Goal: Transaction & Acquisition: Purchase product/service

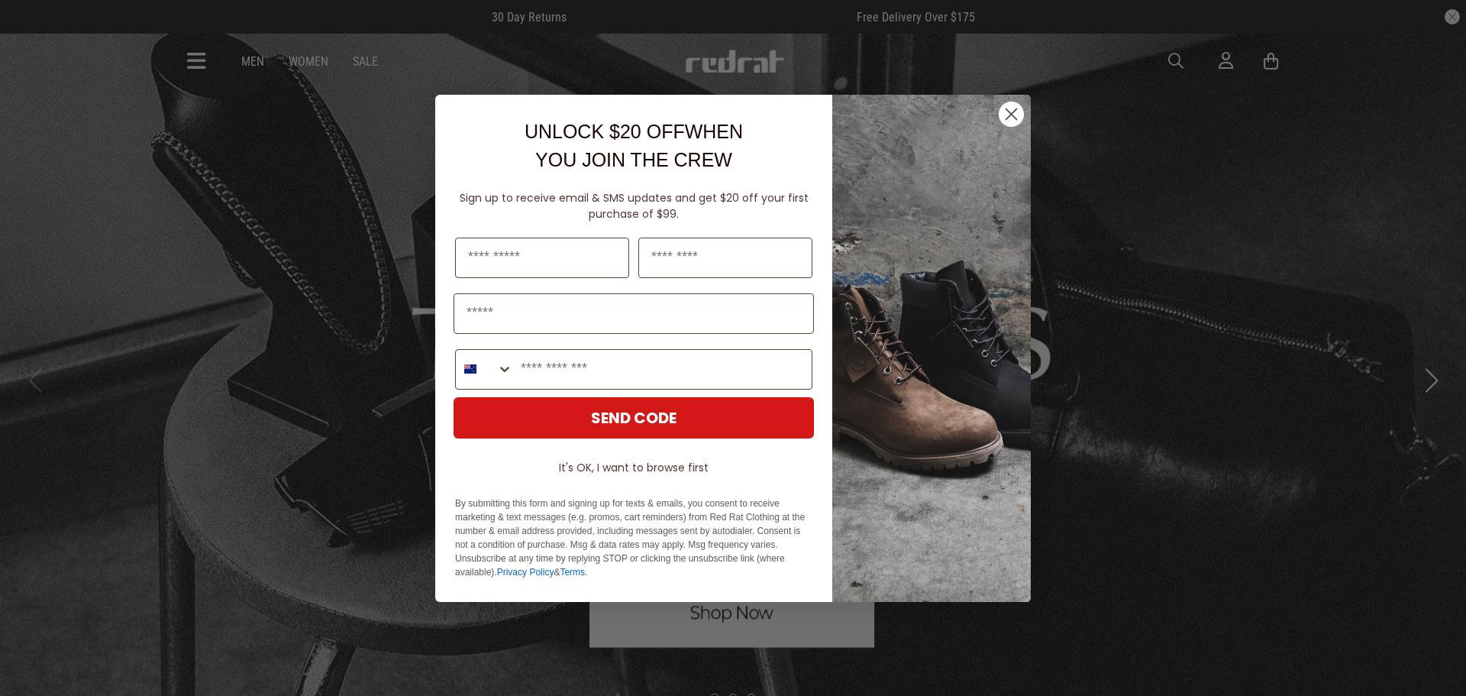
click at [1014, 115] on icon "Close dialog" at bounding box center [1011, 114] width 27 height 27
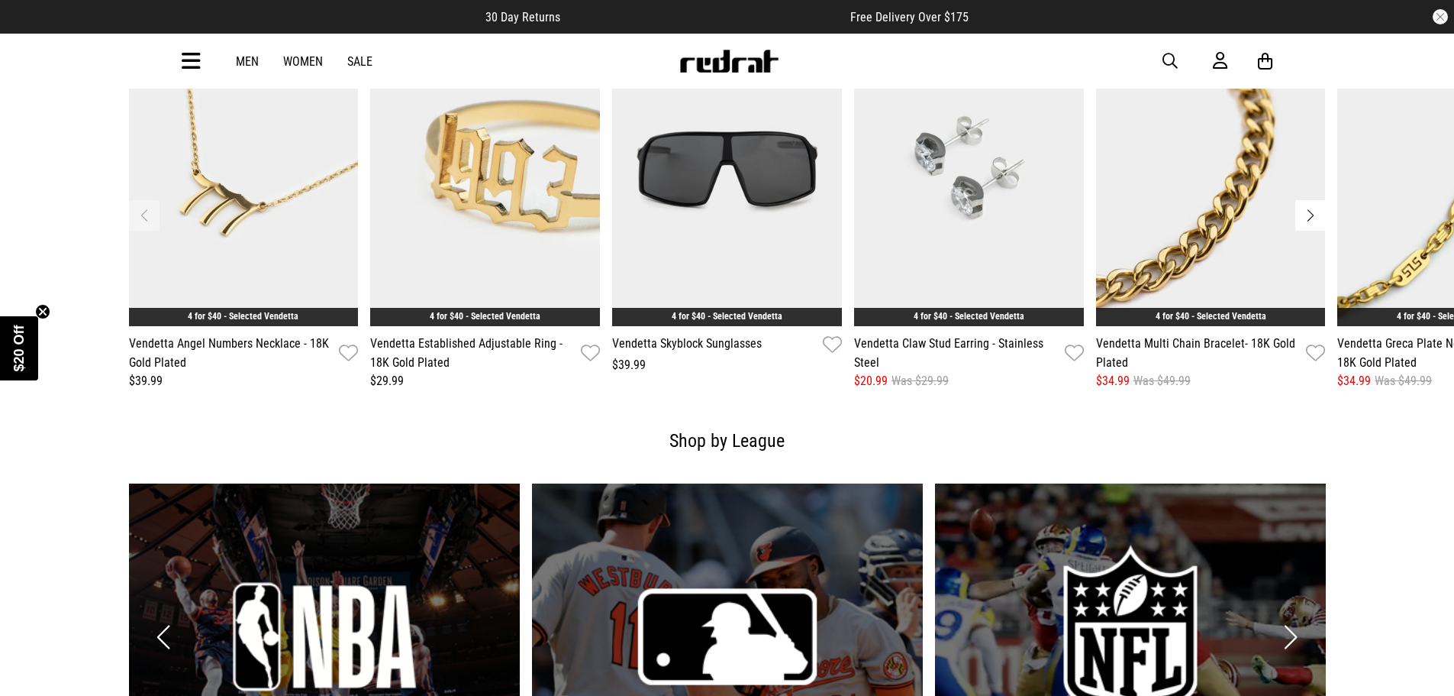
scroll to position [2443, 0]
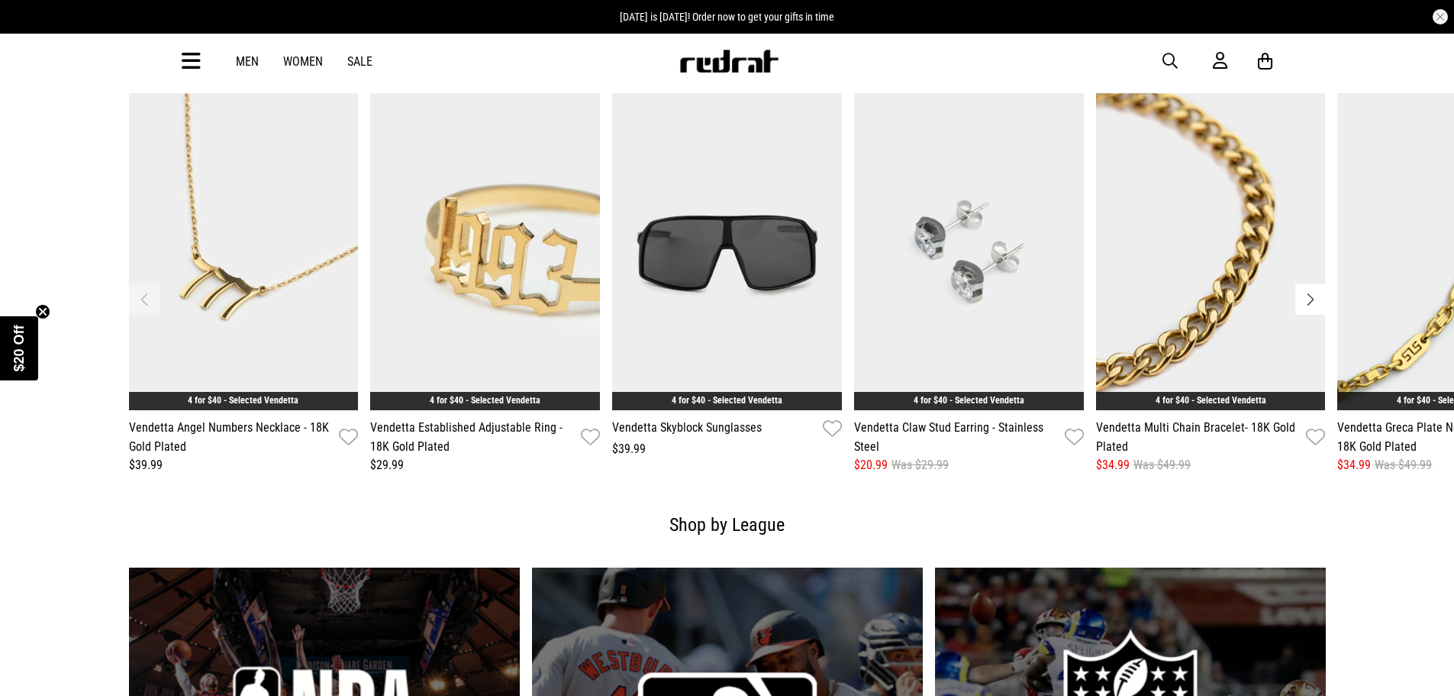
click at [1322, 297] on button "Next slide" at bounding box center [1311, 299] width 31 height 31
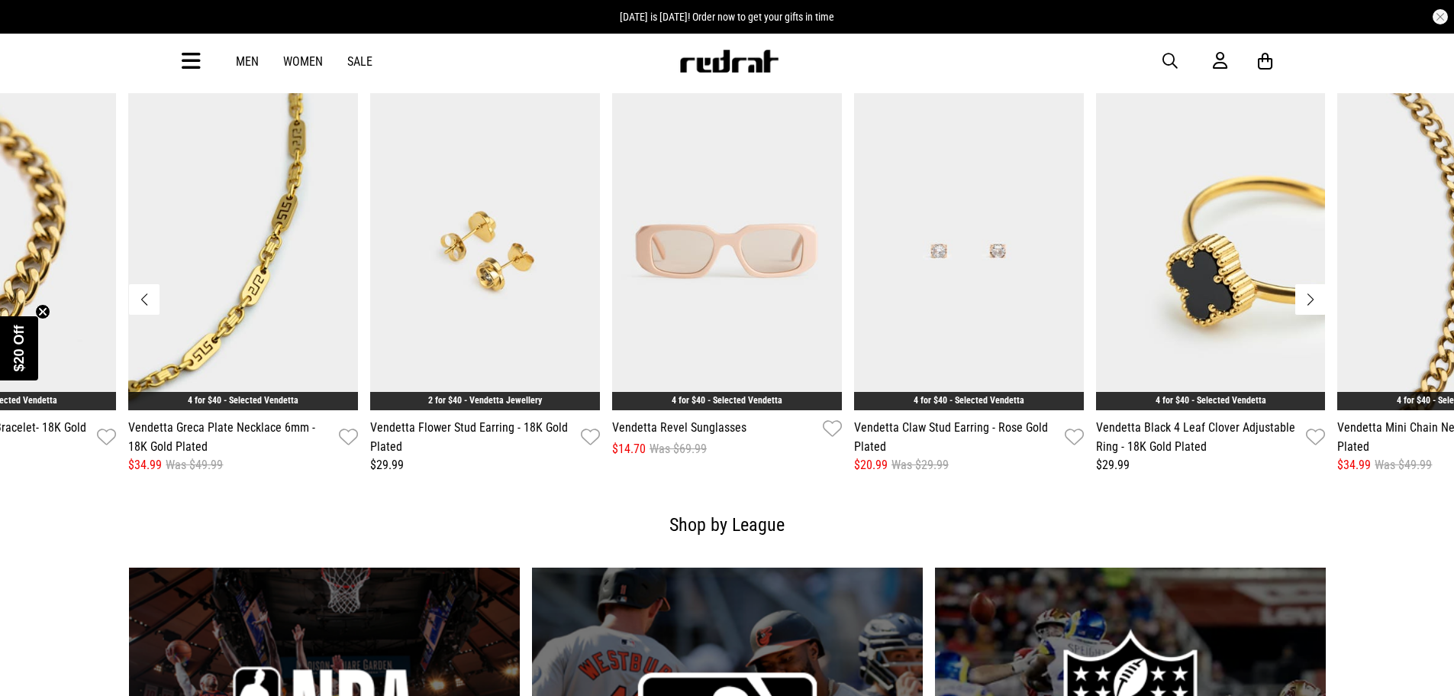
click at [1322, 297] on button "Next slide" at bounding box center [1311, 299] width 31 height 31
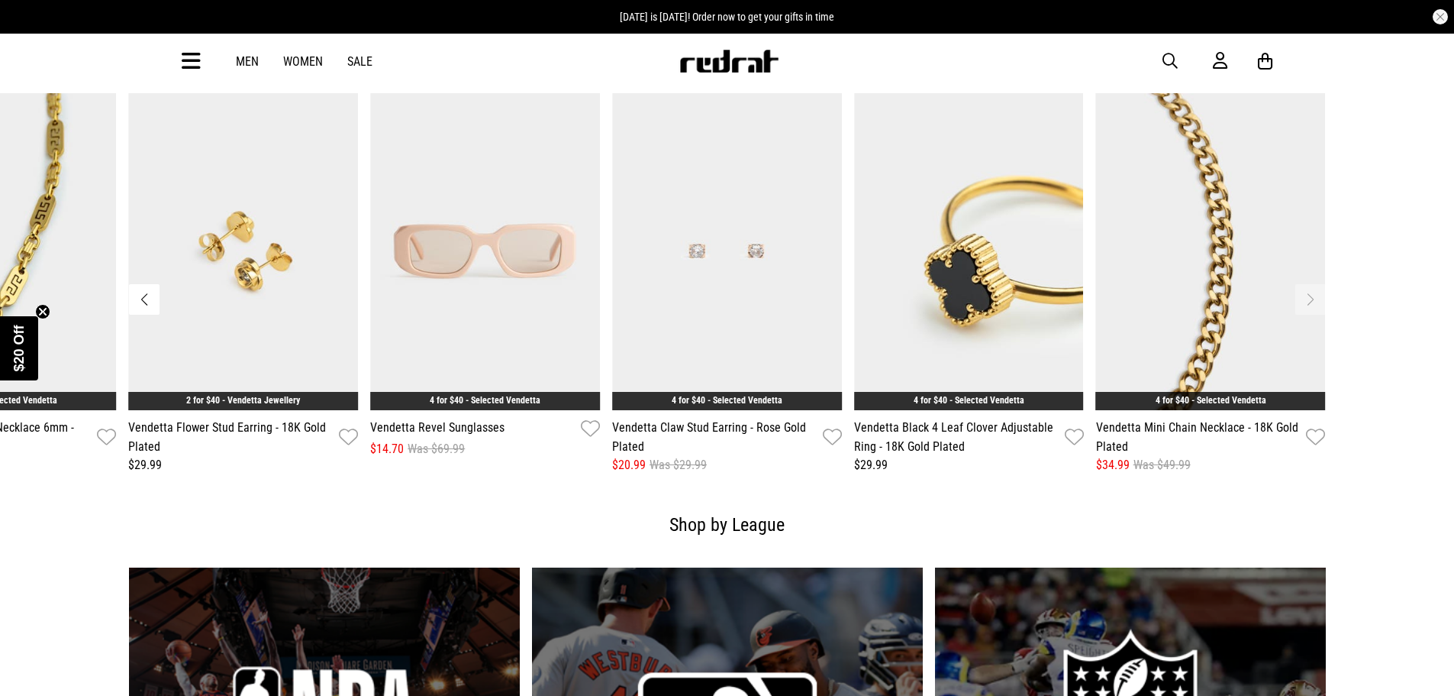
click at [1454, 322] on html "30 Day Returns Free Delivery Over $175 Father's Day is next Sunday! Order now t…" at bounding box center [727, 424] width 1454 height 5734
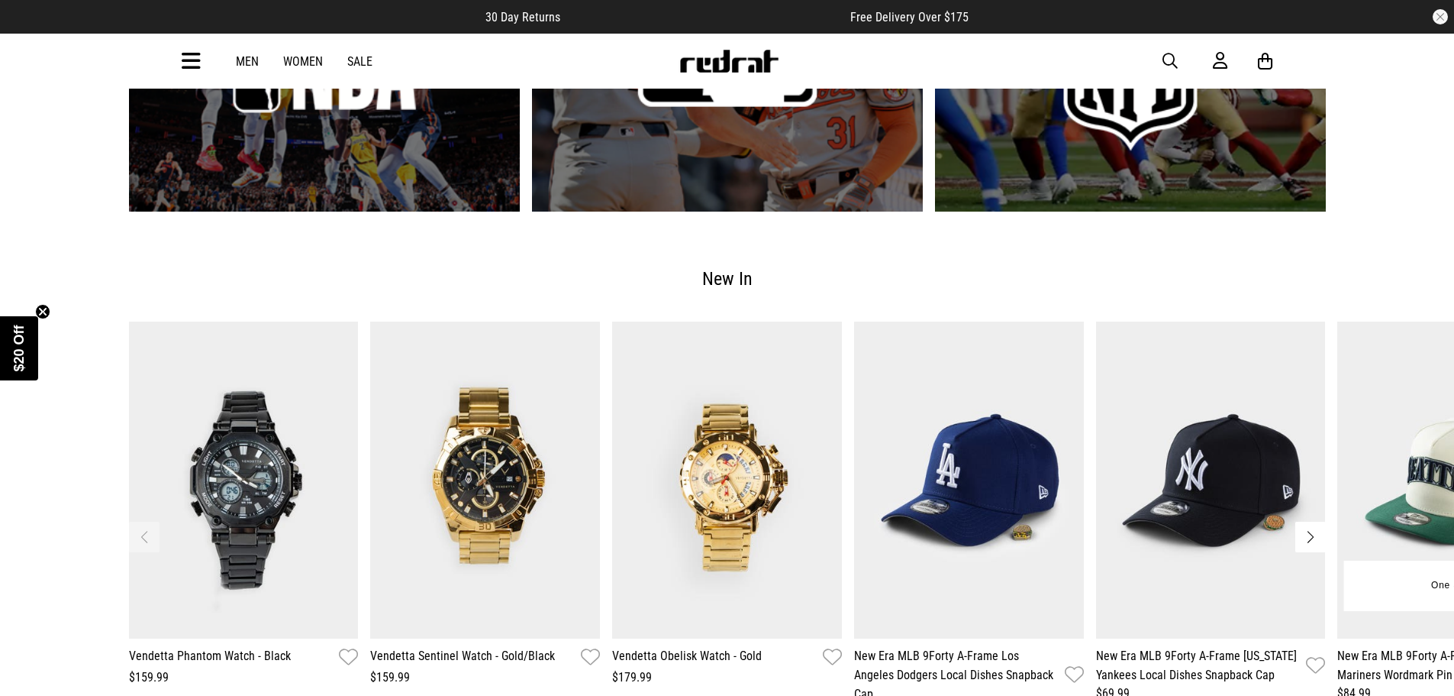
scroll to position [3283, 0]
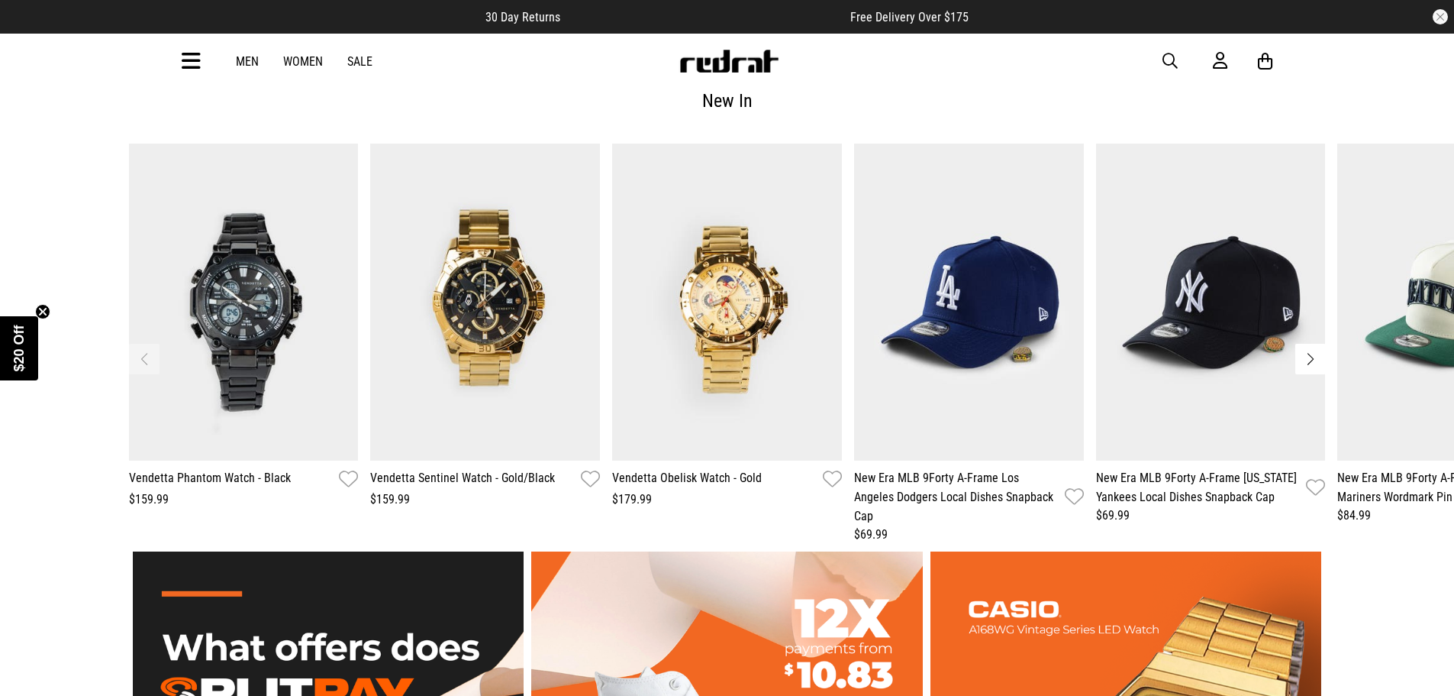
click at [1305, 347] on button "Next slide" at bounding box center [1311, 359] width 31 height 31
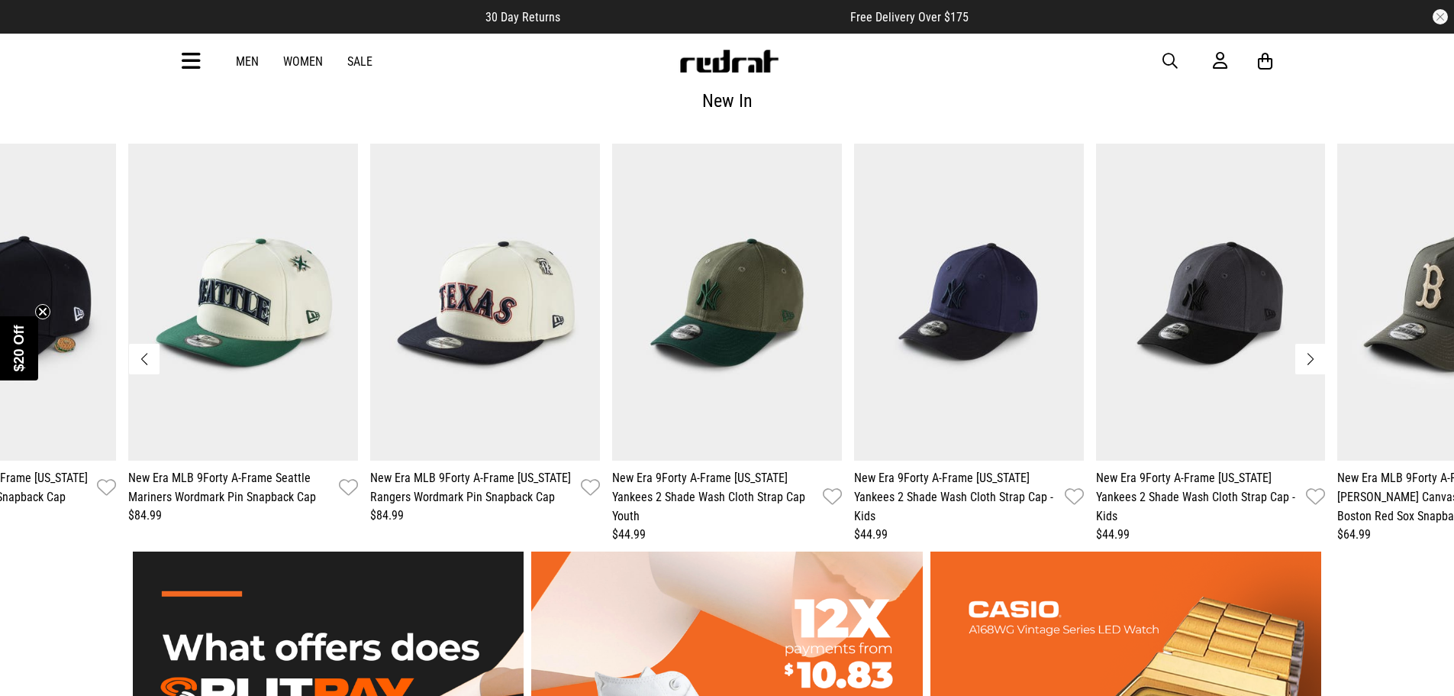
click at [1305, 349] on button "Next slide" at bounding box center [1311, 359] width 31 height 31
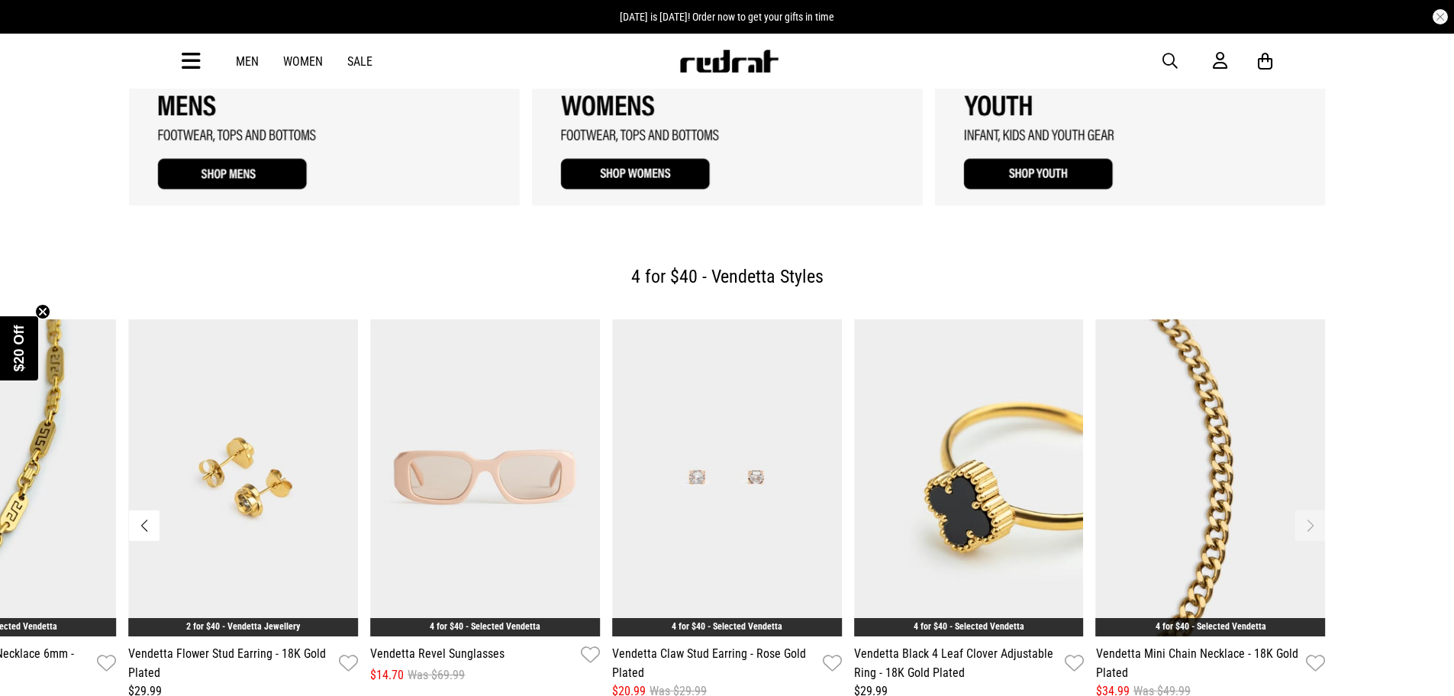
scroll to position [2216, 0]
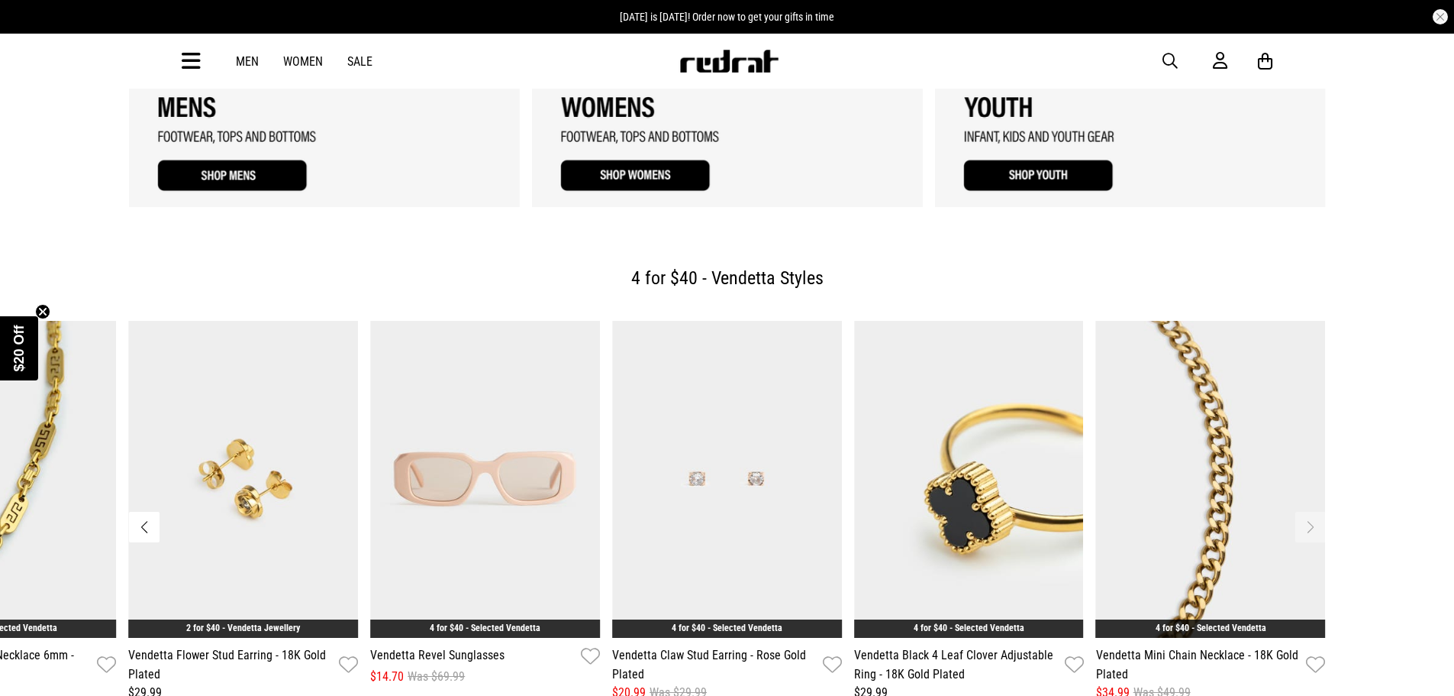
click at [366, 62] on link "Sale" at bounding box center [359, 61] width 25 height 15
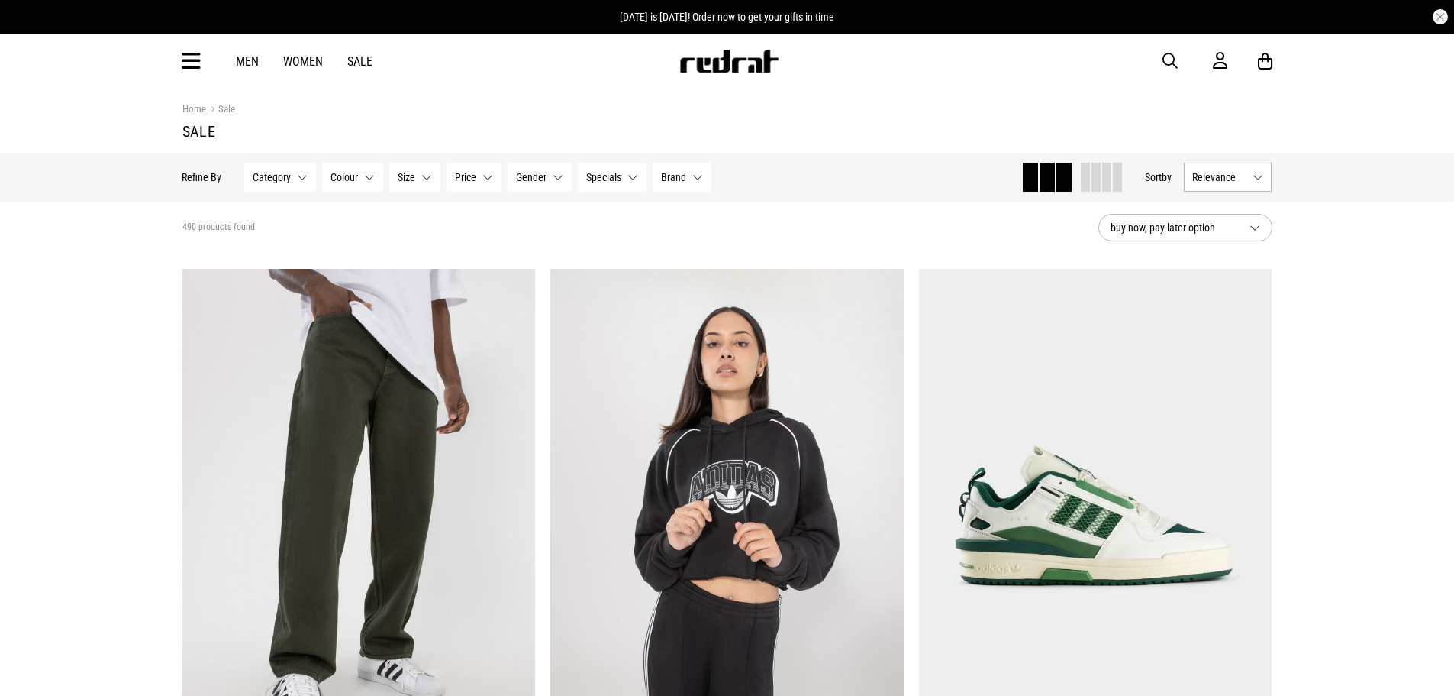
click at [185, 63] on icon at bounding box center [191, 61] width 19 height 25
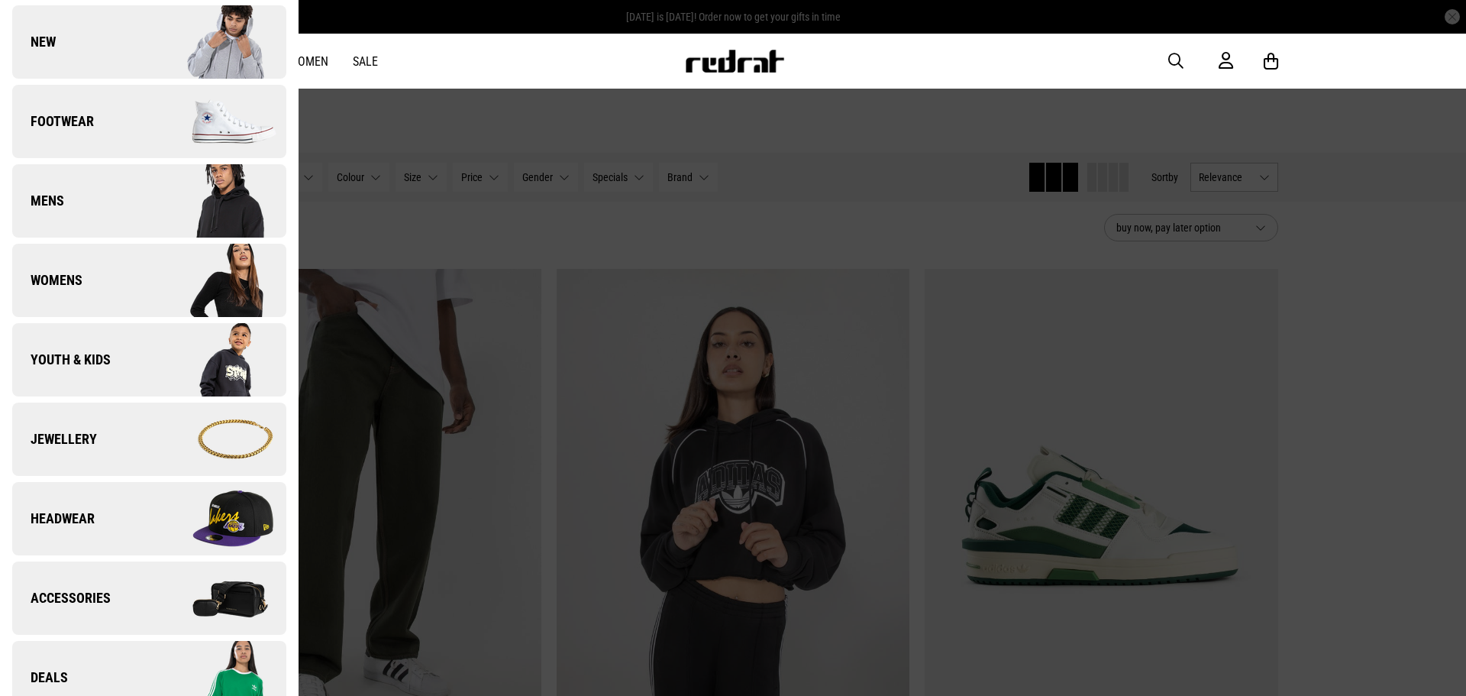
scroll to position [76, 0]
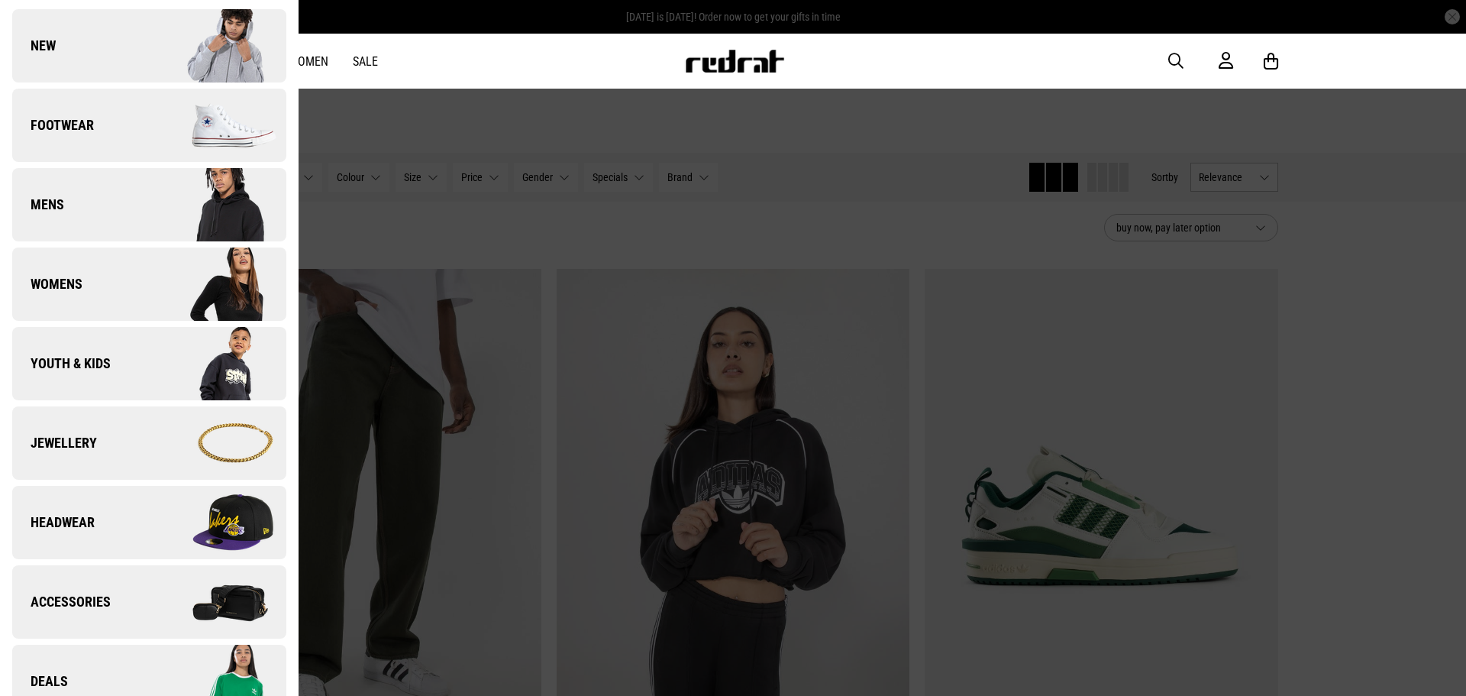
click at [163, 127] on img at bounding box center [217, 125] width 137 height 76
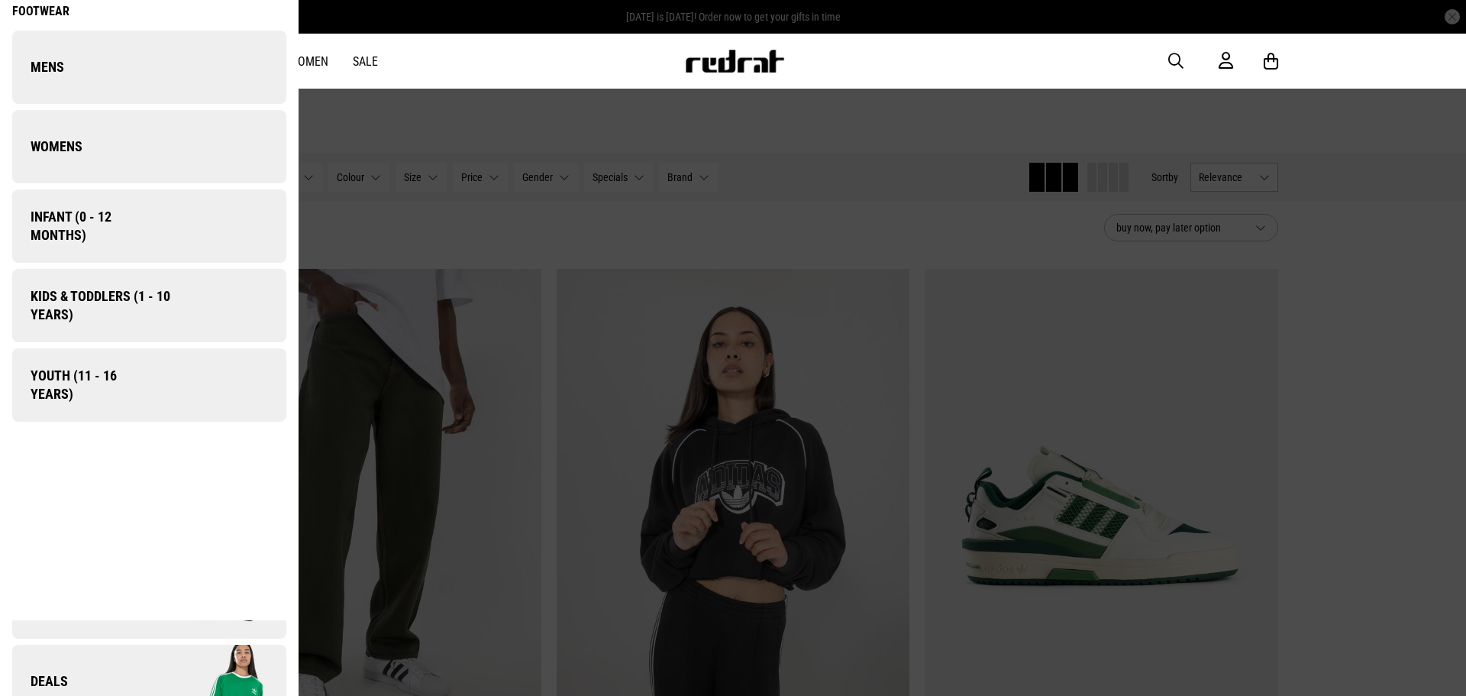
scroll to position [0, 0]
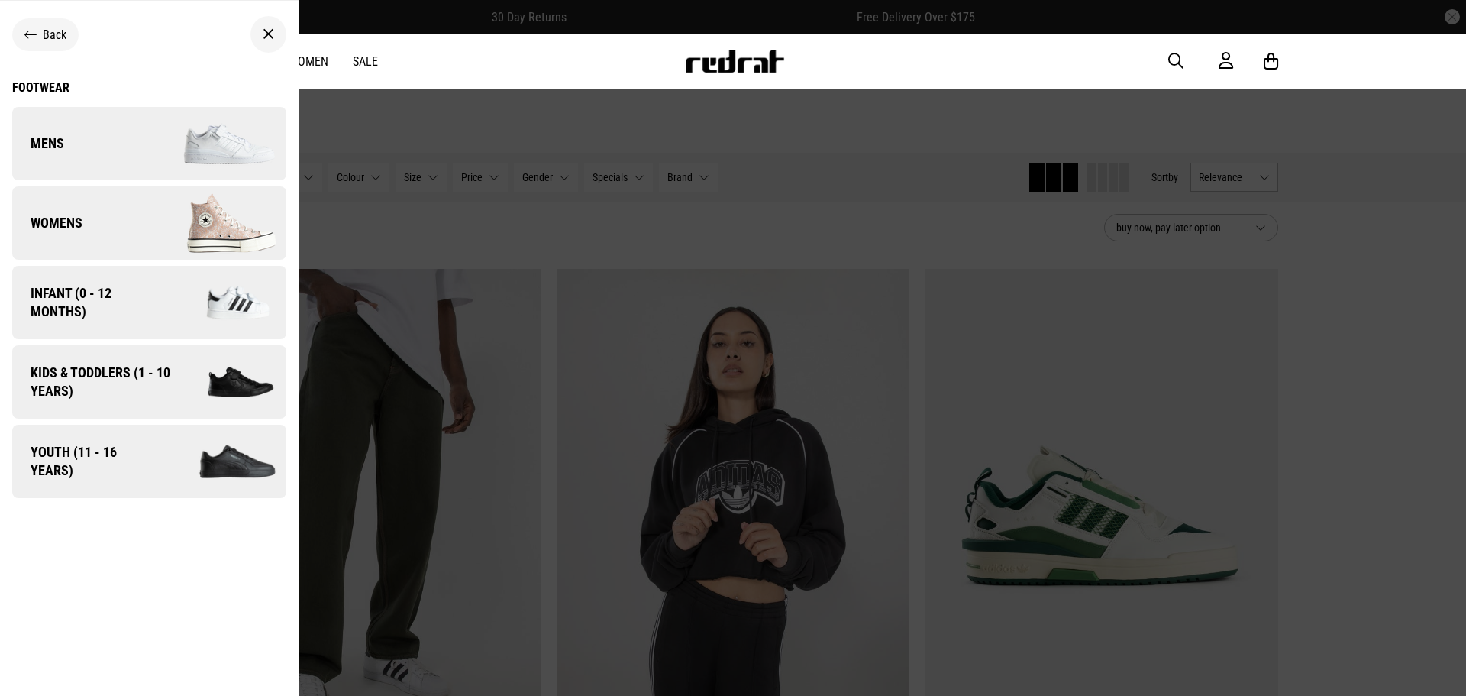
click at [152, 153] on img at bounding box center [217, 143] width 137 height 76
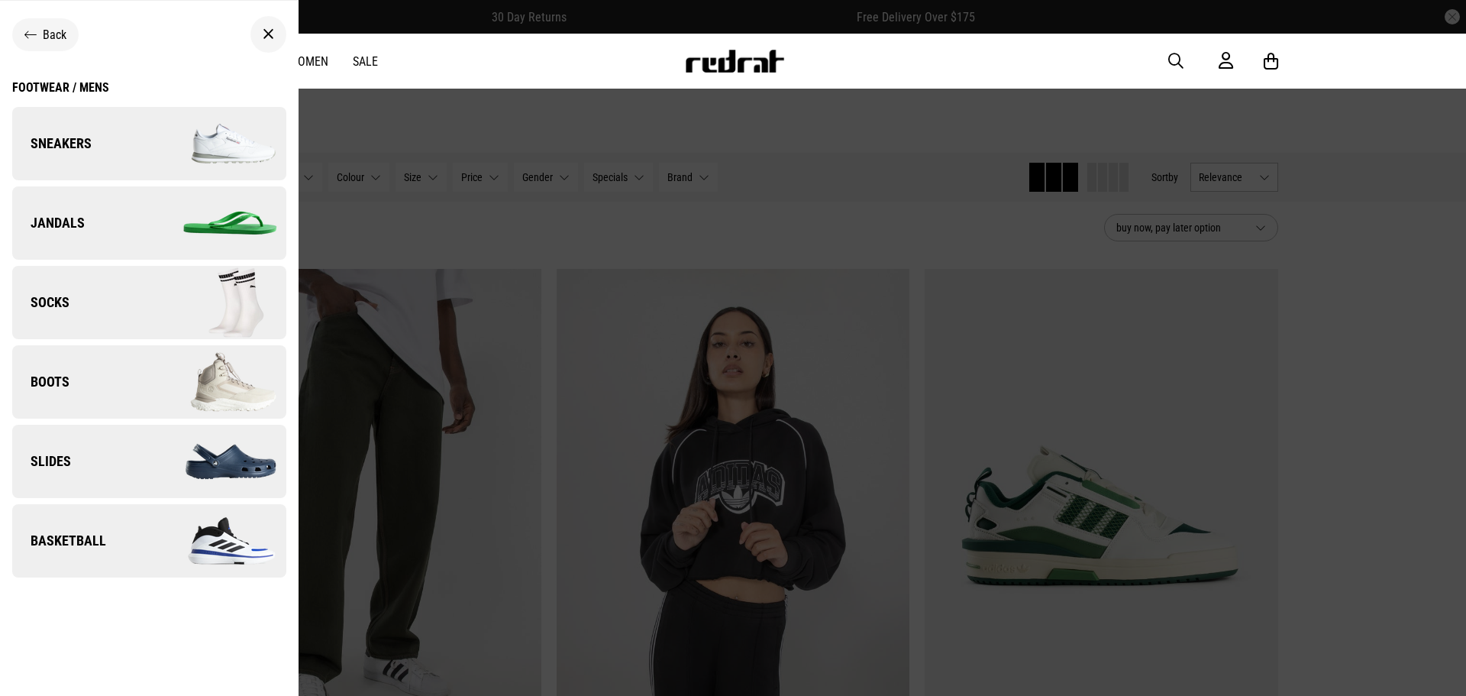
click at [180, 231] on img at bounding box center [217, 223] width 137 height 76
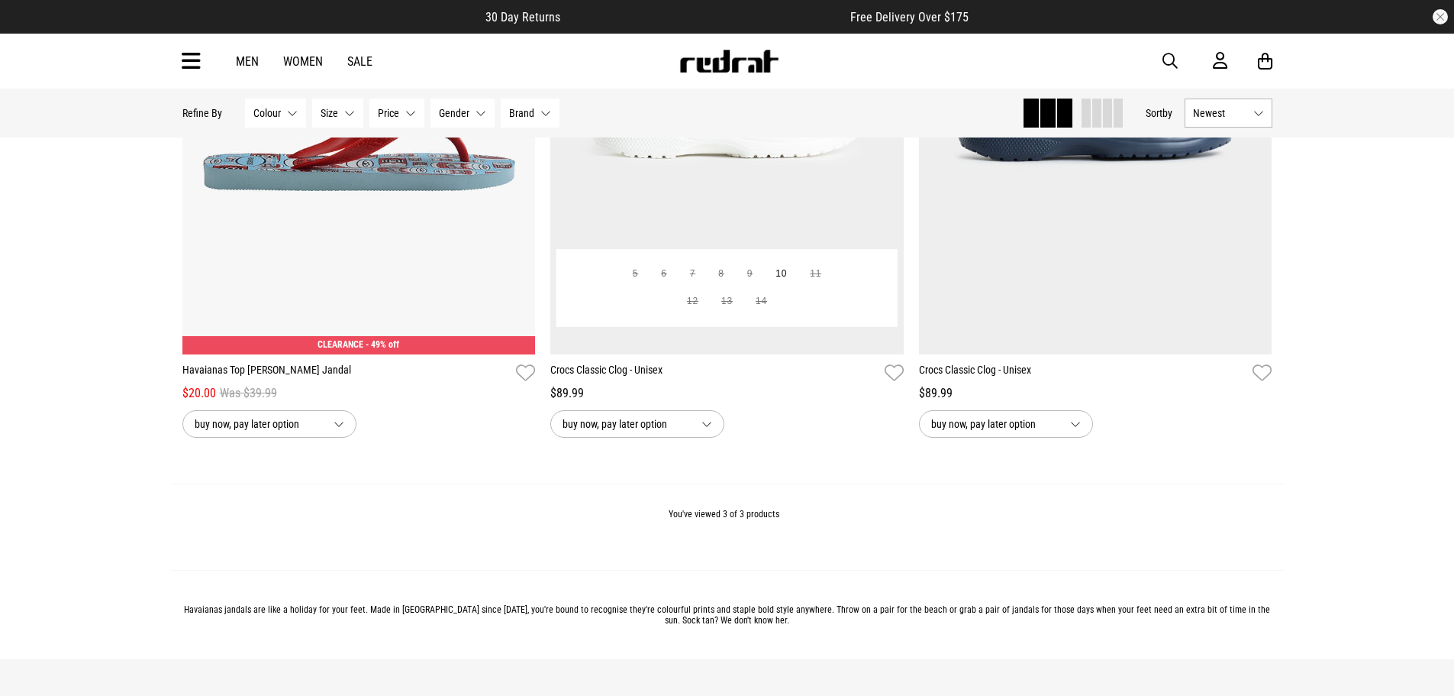
scroll to position [382, 0]
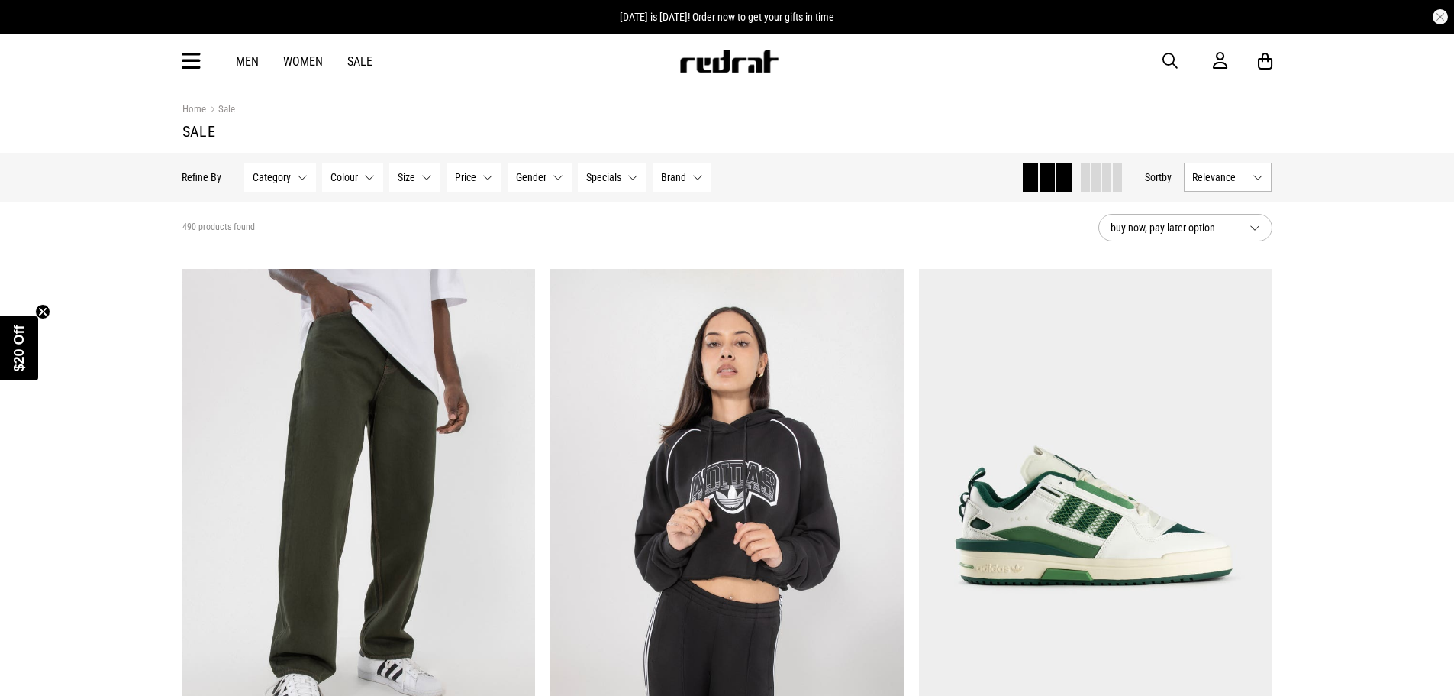
drag, startPoint x: 173, startPoint y: 72, endPoint x: 182, endPoint y: 63, distance: 13.5
click at [181, 65] on div "Men Women Sale Sign in New Back Footwear Back Mens Back Womens Back Youth & Kid…" at bounding box center [727, 61] width 1115 height 55
click at [189, 61] on icon at bounding box center [191, 61] width 19 height 25
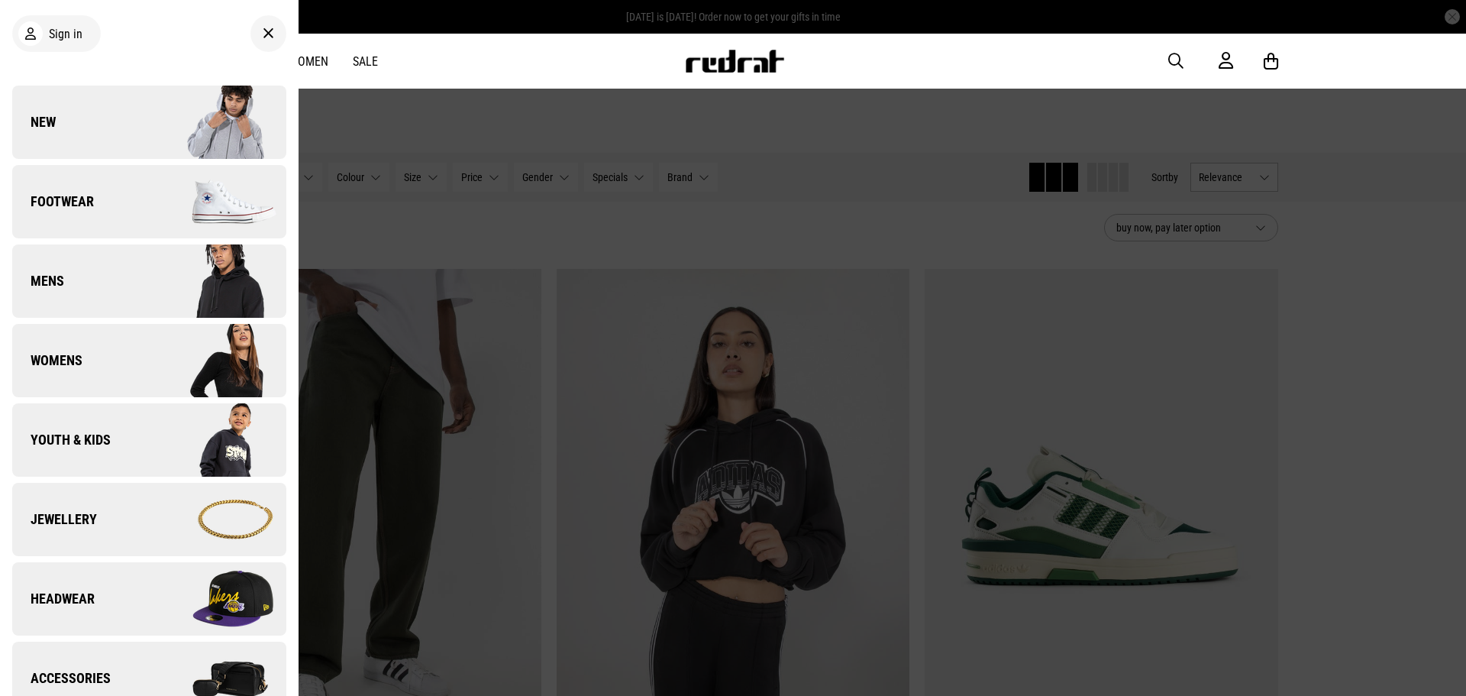
click at [149, 192] on img at bounding box center [217, 201] width 137 height 76
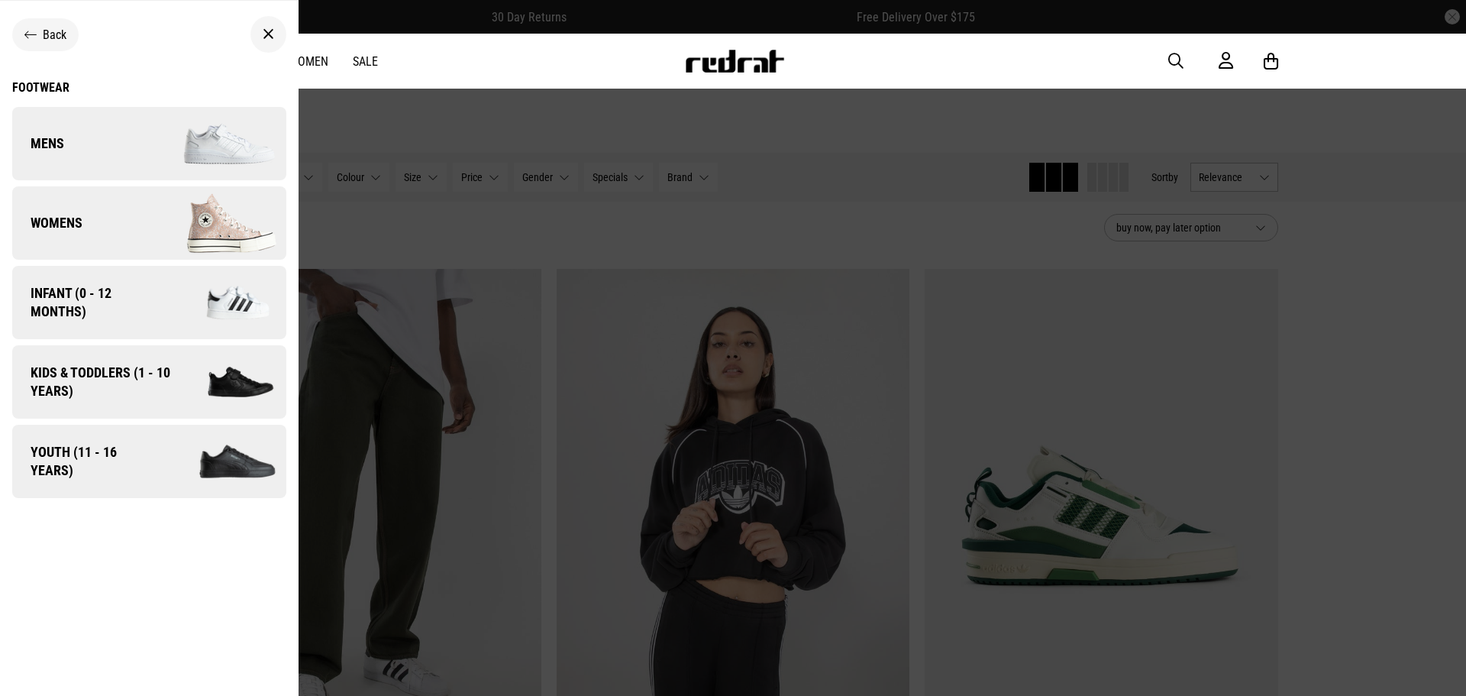
click at [130, 139] on link "Mens" at bounding box center [149, 143] width 274 height 73
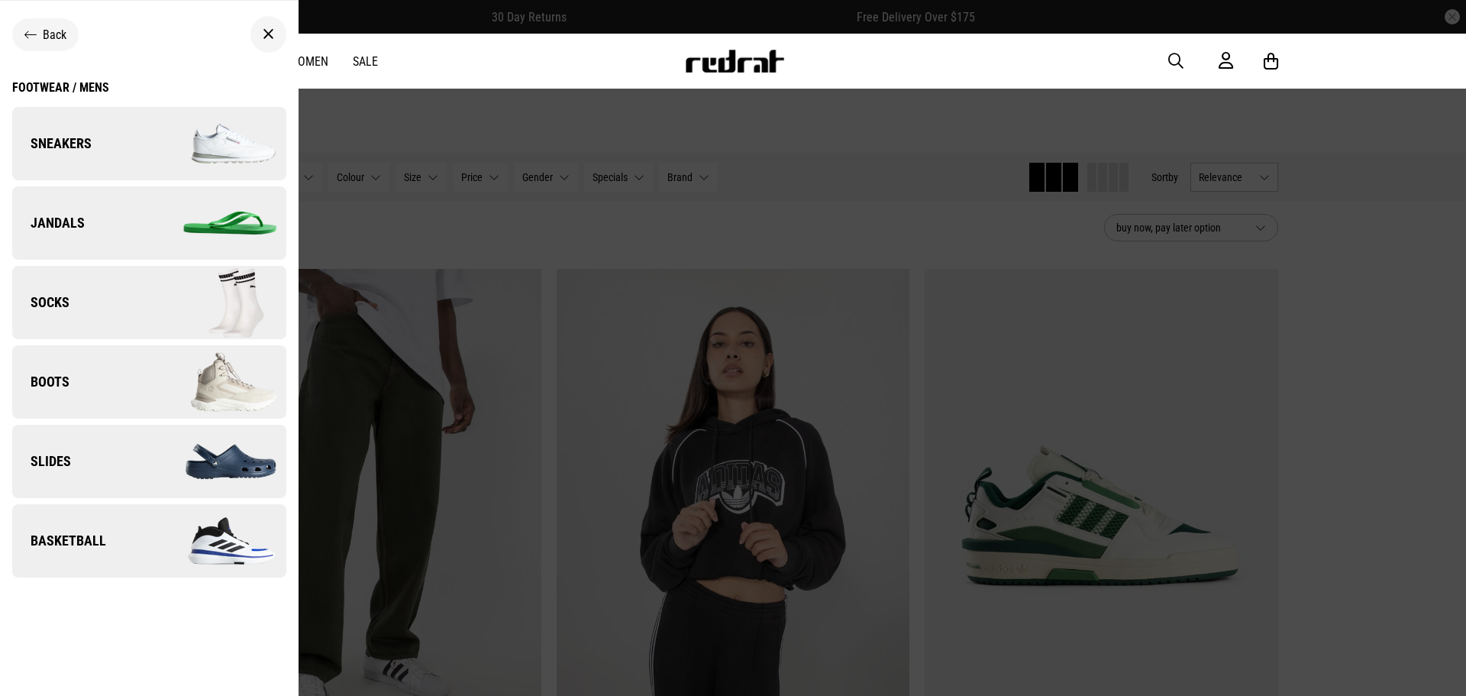
click at [176, 455] on img at bounding box center [217, 461] width 137 height 76
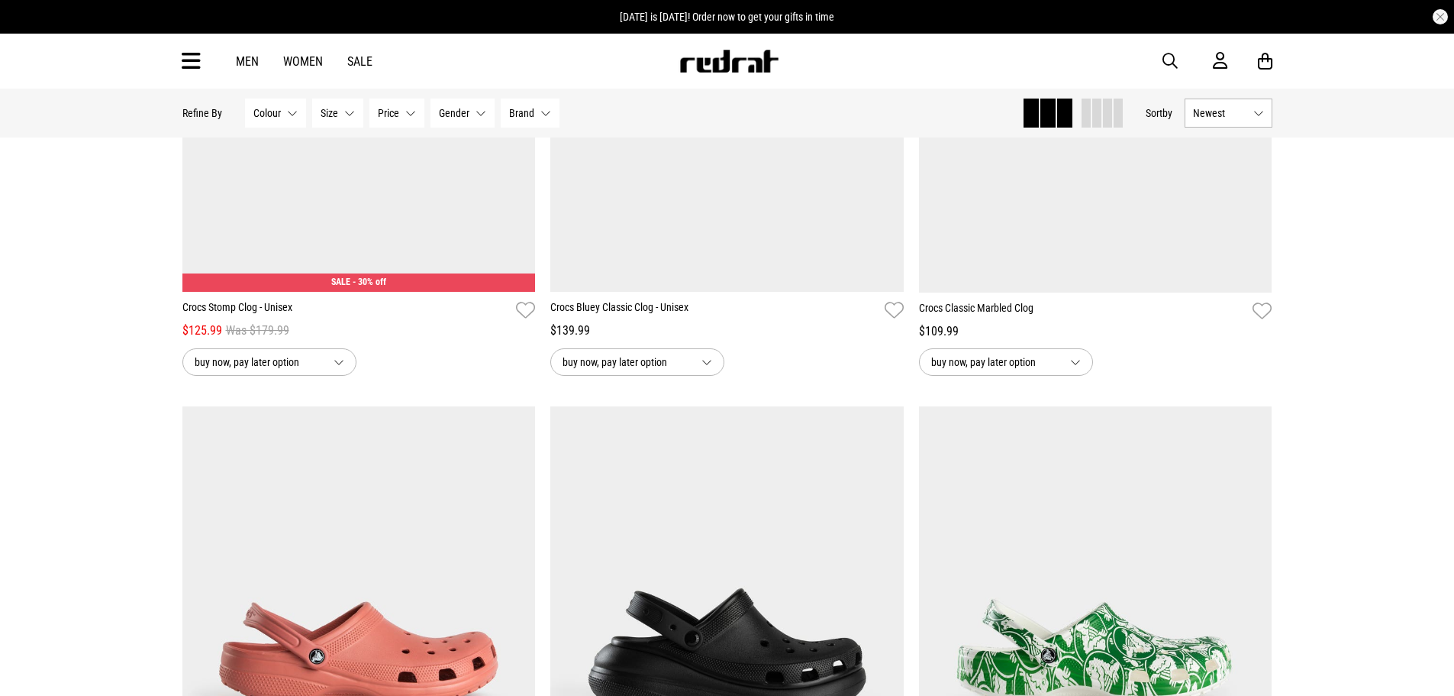
scroll to position [2596, 0]
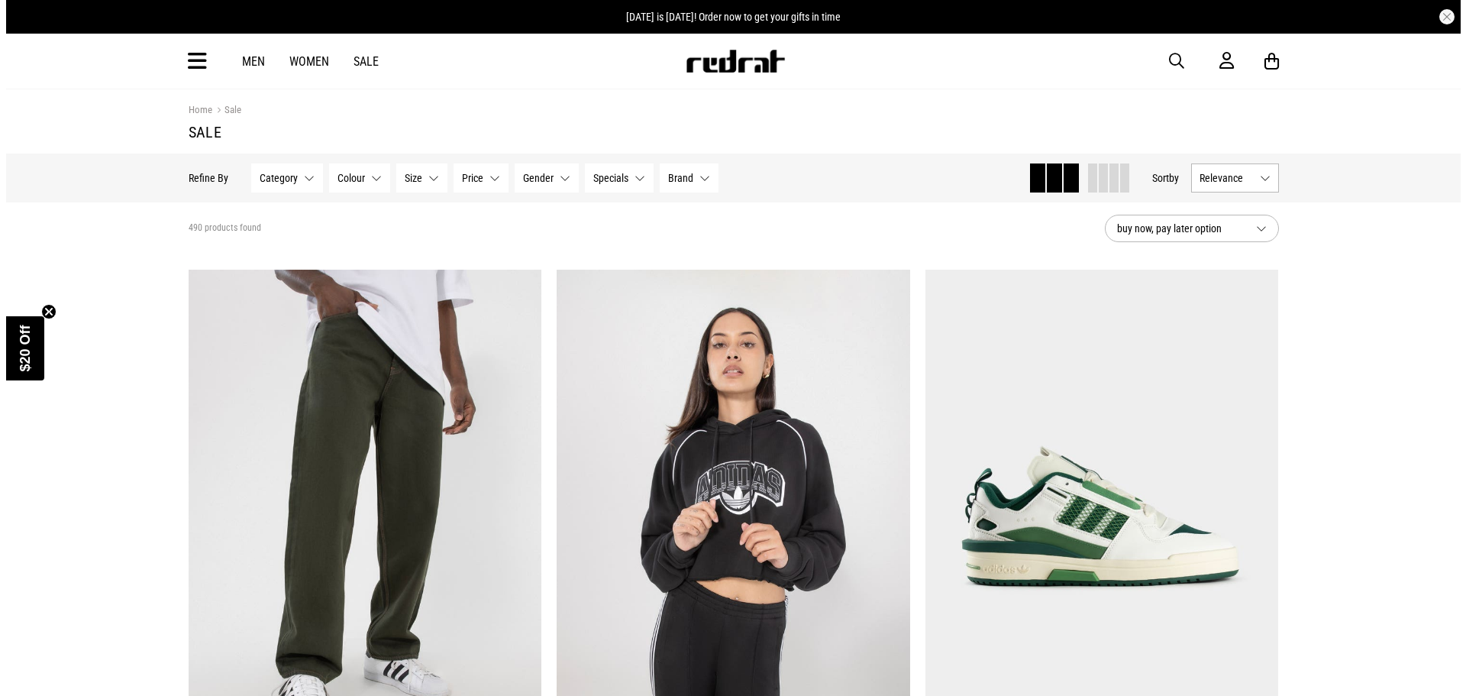
scroll to position [1, 0]
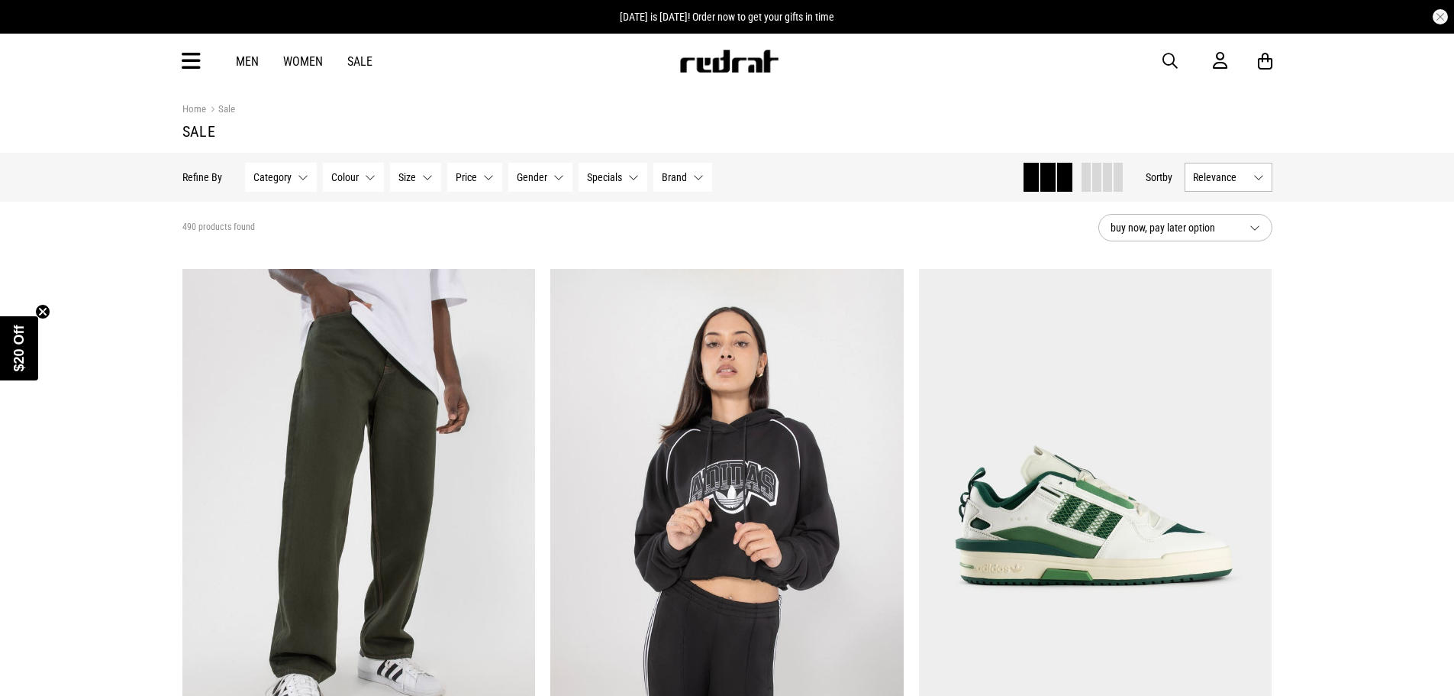
click at [195, 71] on icon at bounding box center [191, 61] width 19 height 25
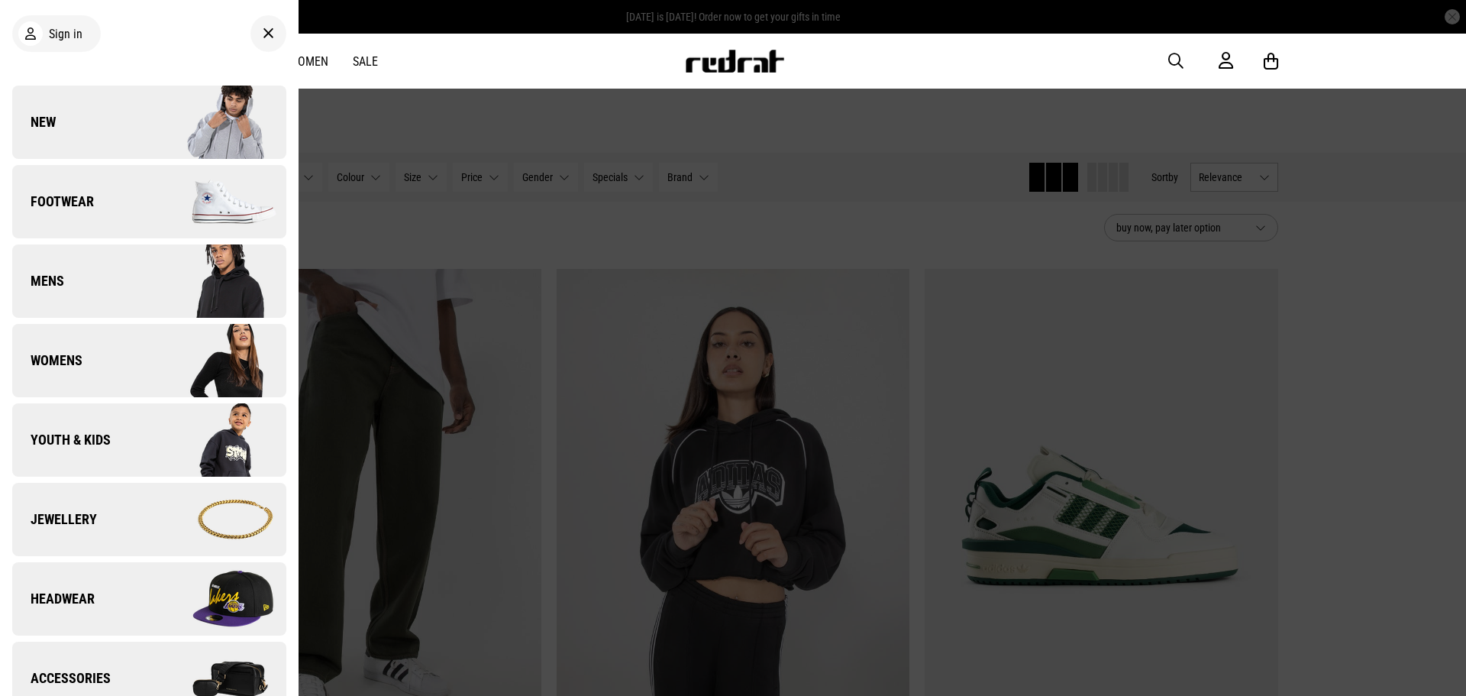
scroll to position [0, 0]
click at [153, 200] on img at bounding box center [217, 201] width 137 height 76
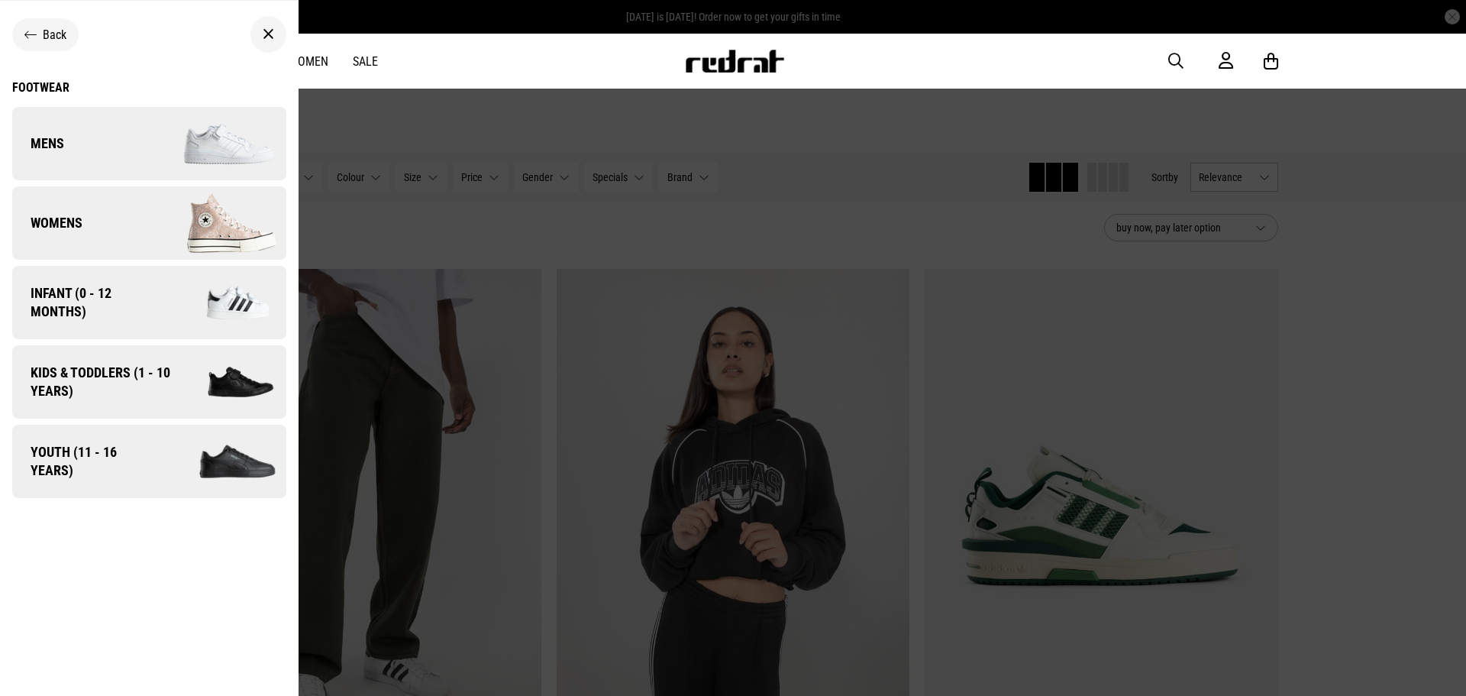
click at [179, 139] on img at bounding box center [217, 143] width 137 height 76
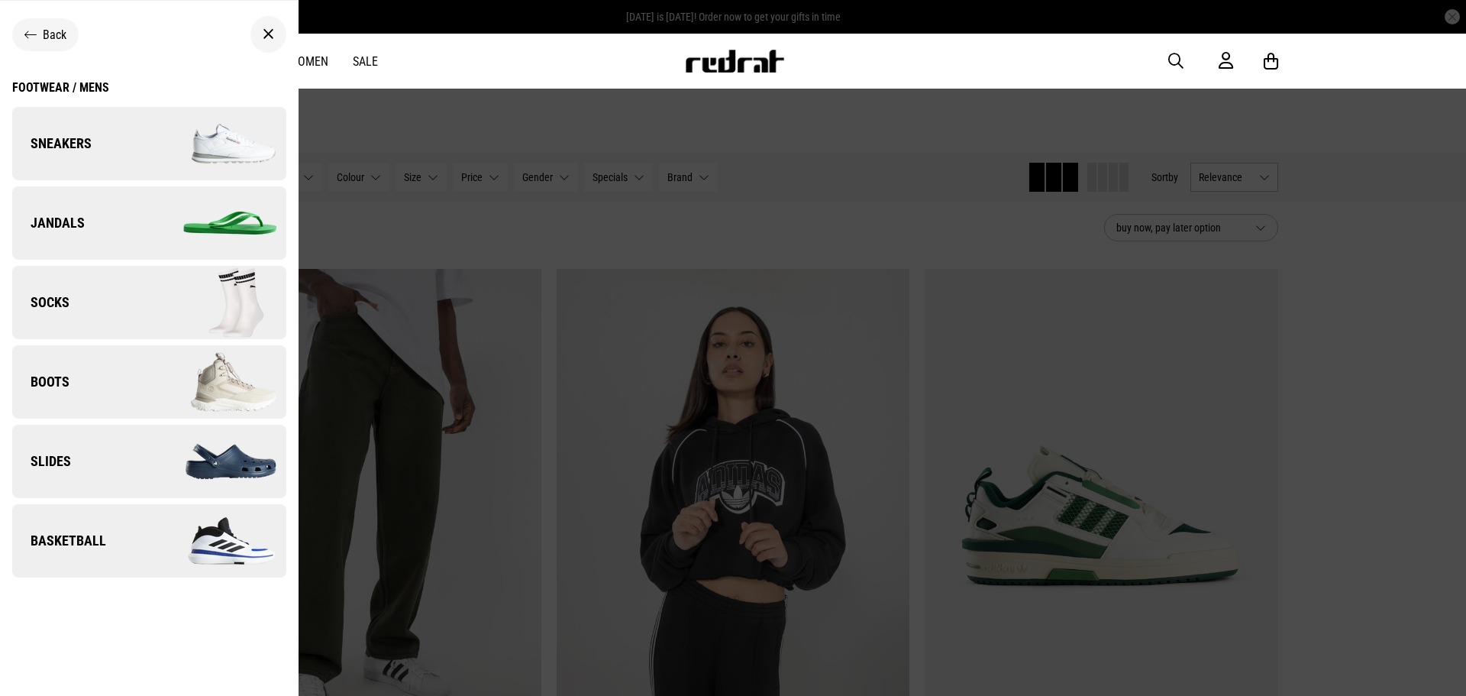
click at [123, 220] on link "Jandals" at bounding box center [149, 222] width 274 height 73
